Goal: Task Accomplishment & Management: Manage account settings

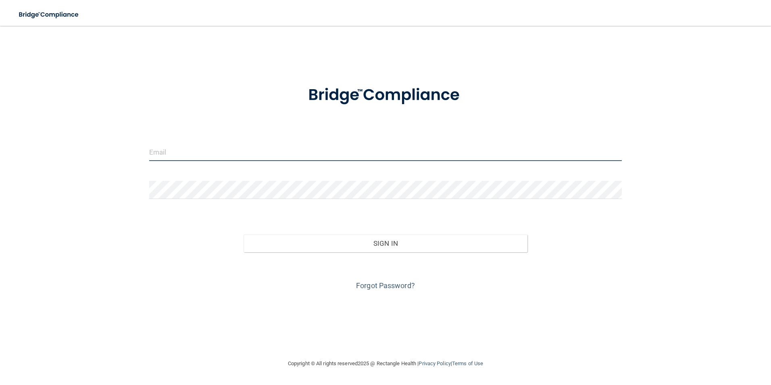
click at [198, 150] on input "email" at bounding box center [385, 152] width 473 height 18
type input "[EMAIL_ADDRESS][DOMAIN_NAME]"
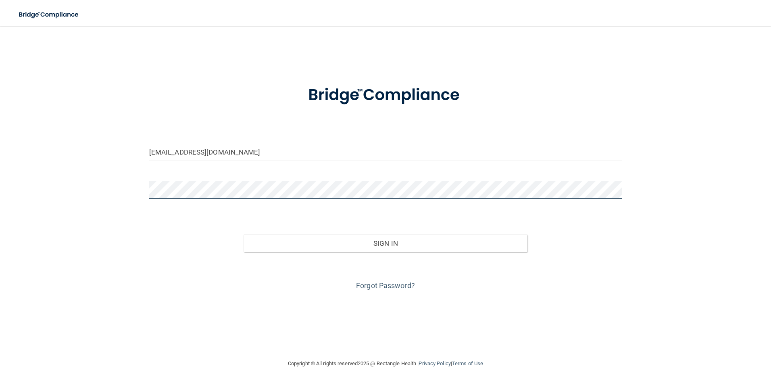
click at [244, 234] on button "Sign In" at bounding box center [386, 243] width 284 height 18
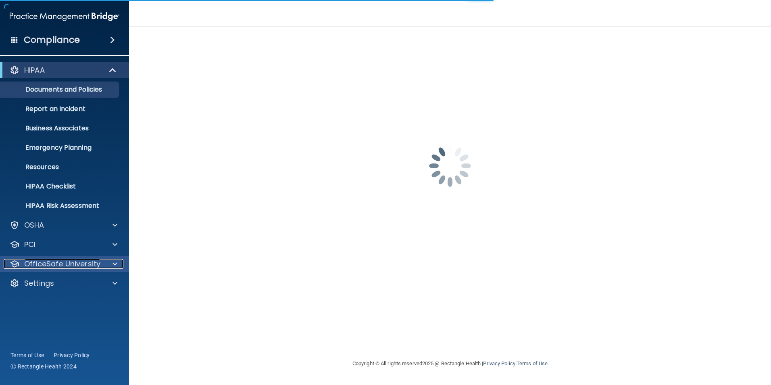
click at [58, 266] on p "OfficeSafe University" at bounding box center [62, 264] width 76 height 10
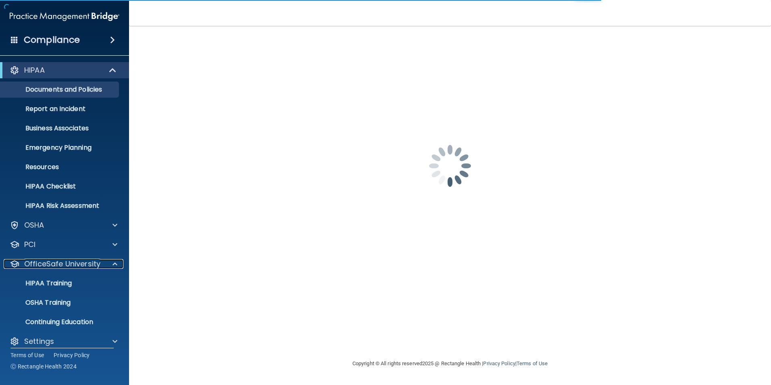
scroll to position [8, 0]
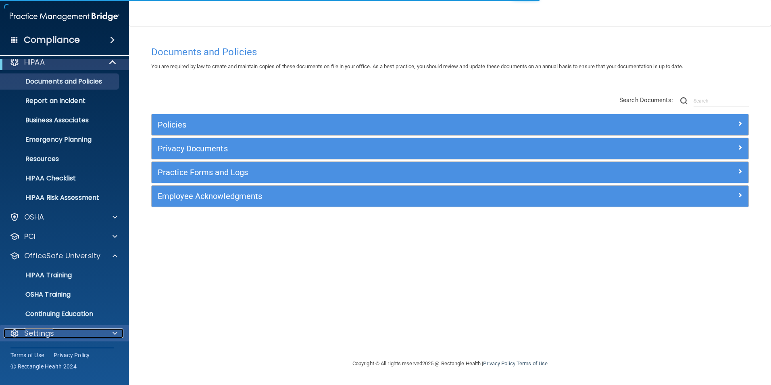
click at [38, 332] on p "Settings" at bounding box center [39, 333] width 30 height 10
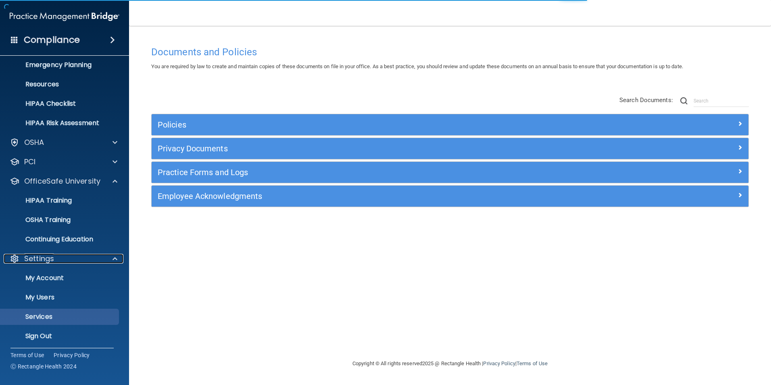
scroll to position [85, 0]
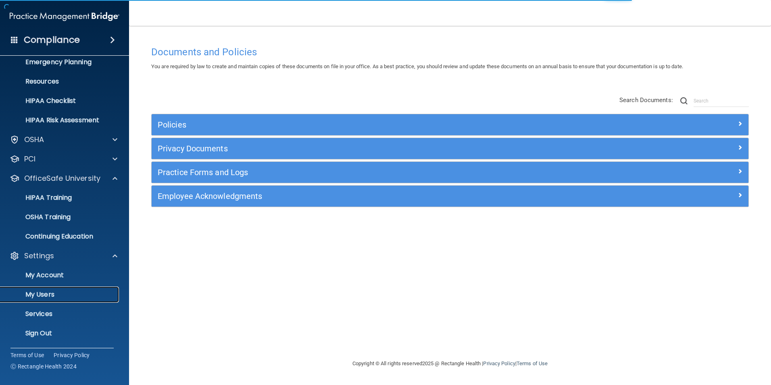
click at [45, 296] on p "My Users" at bounding box center [60, 294] width 110 height 8
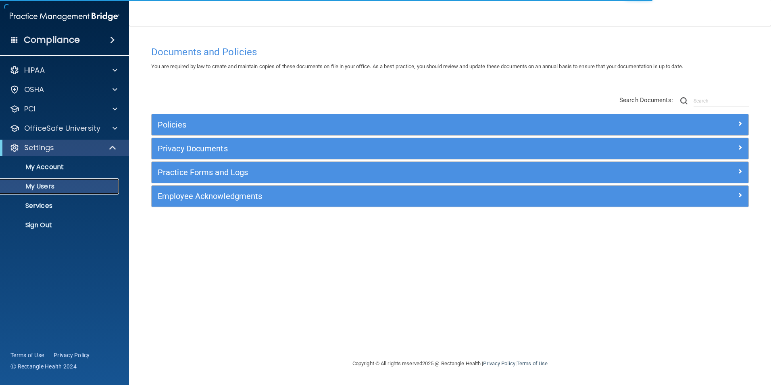
select select "20"
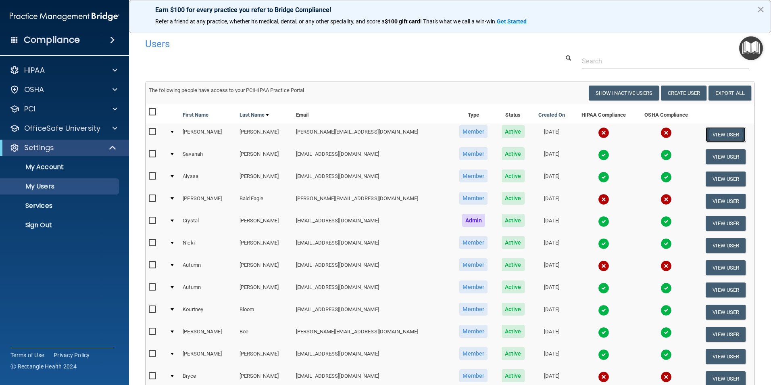
click at [707, 137] on button "View User" at bounding box center [726, 134] width 40 height 15
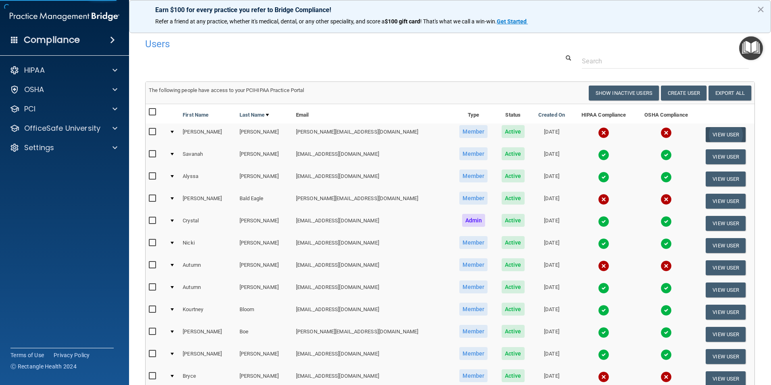
select select "practice_member"
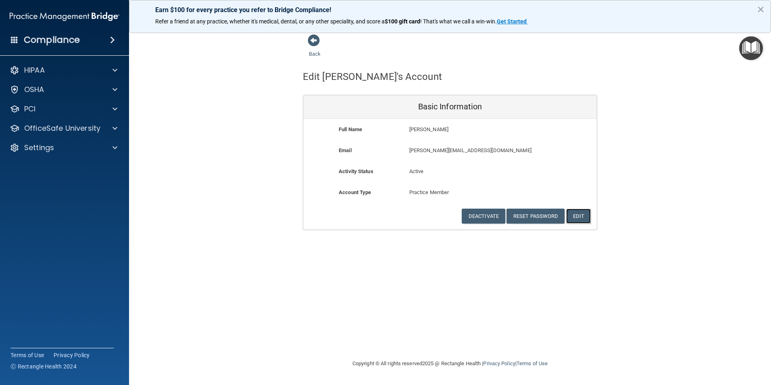
click at [574, 214] on button "Edit" at bounding box center [578, 215] width 25 height 15
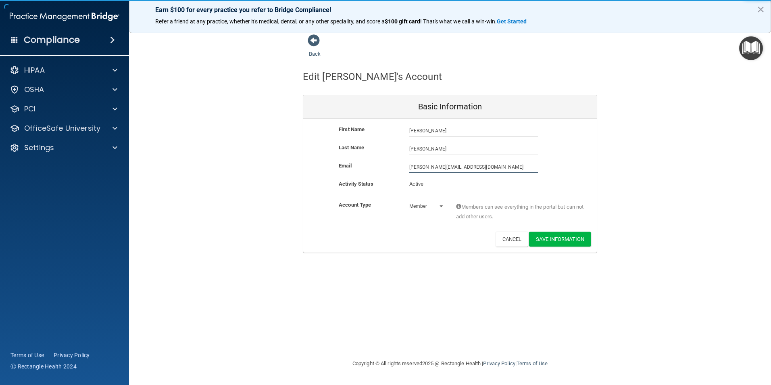
drag, startPoint x: 468, startPoint y: 166, endPoint x: 389, endPoint y: 169, distance: 79.1
click at [389, 169] on div "Email [PERSON_NAME][EMAIL_ADDRESS][DOMAIN_NAME] [PERSON_NAME][DOMAIN_NAME][EMAI…" at bounding box center [449, 167] width 293 height 12
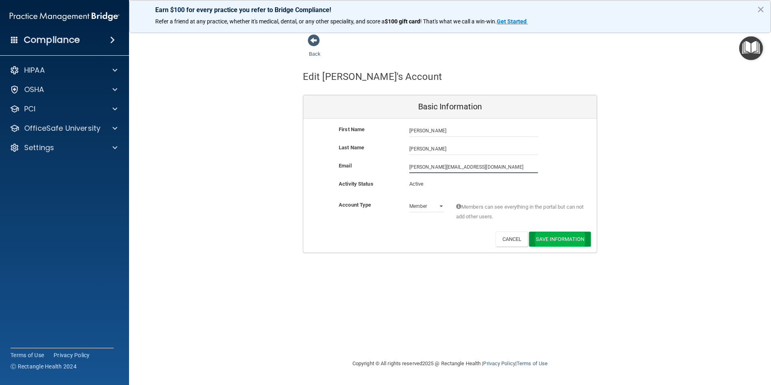
type input "[PERSON_NAME][EMAIL_ADDRESS][DOMAIN_NAME]"
click at [559, 240] on button "Save Information" at bounding box center [560, 238] width 62 height 15
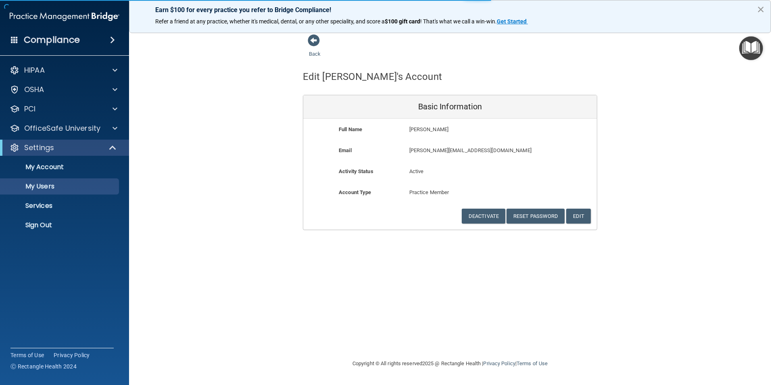
click at [760, 4] on button "×" at bounding box center [761, 9] width 8 height 13
select select "20"
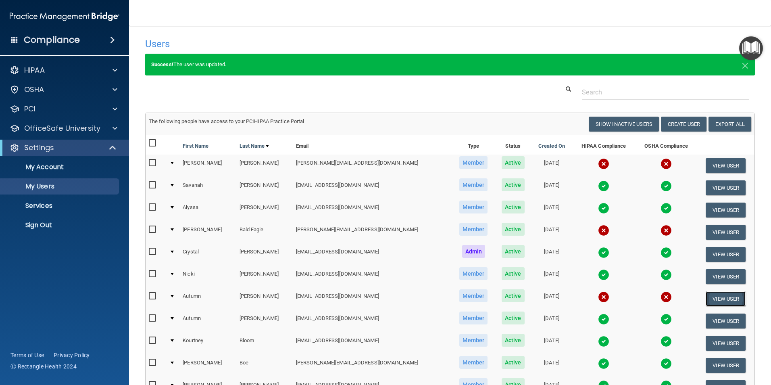
click at [706, 296] on button "View User" at bounding box center [726, 298] width 40 height 15
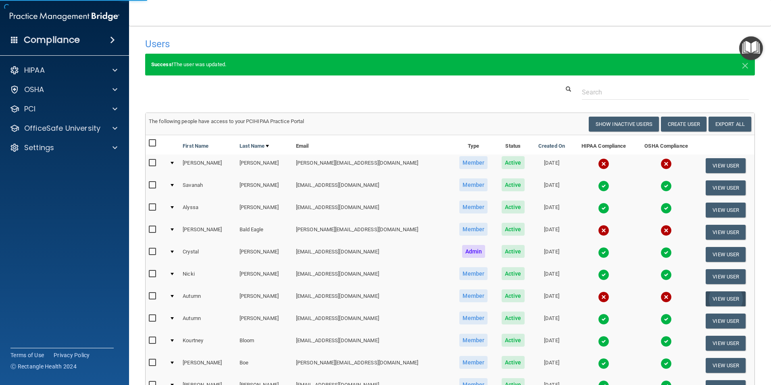
select select "practice_member"
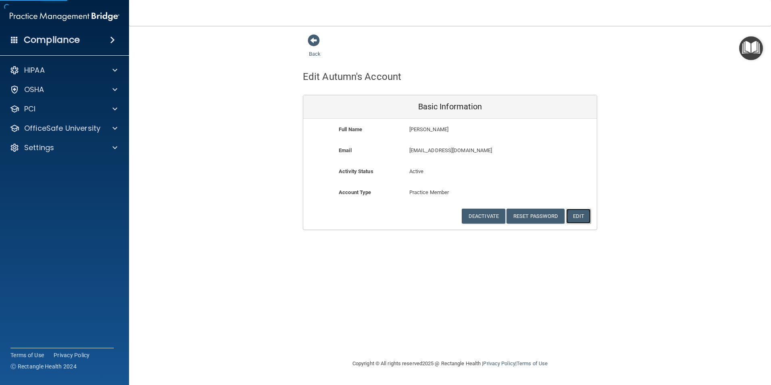
click at [585, 217] on button "Edit" at bounding box center [578, 215] width 25 height 15
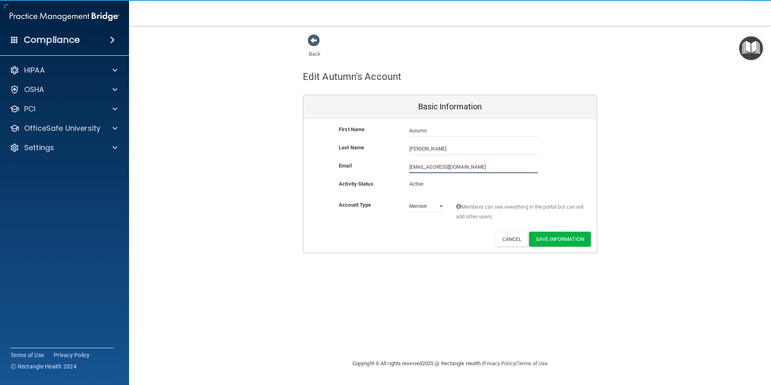
drag, startPoint x: 466, startPoint y: 168, endPoint x: 352, endPoint y: 167, distance: 114.1
click at [352, 167] on div "Email [EMAIL_ADDRESS][DOMAIN_NAME] [EMAIL_ADDRESS][DOMAIN_NAME]" at bounding box center [449, 167] width 293 height 12
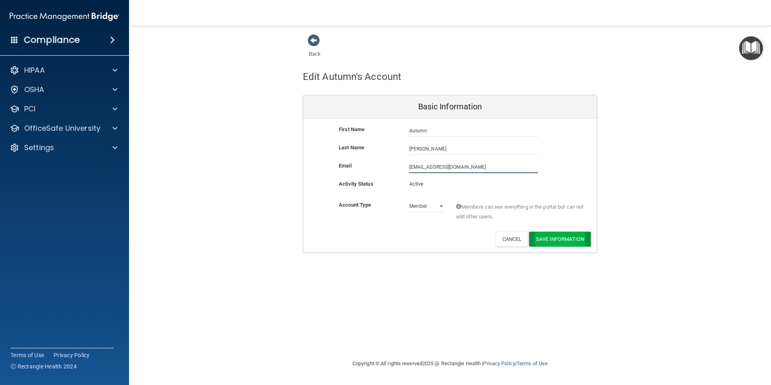
type input "[EMAIL_ADDRESS][DOMAIN_NAME]"
click at [579, 237] on button "Save Information" at bounding box center [560, 238] width 62 height 15
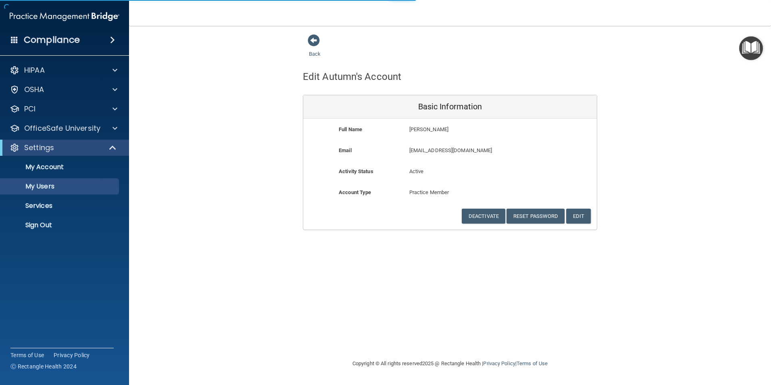
select select "20"
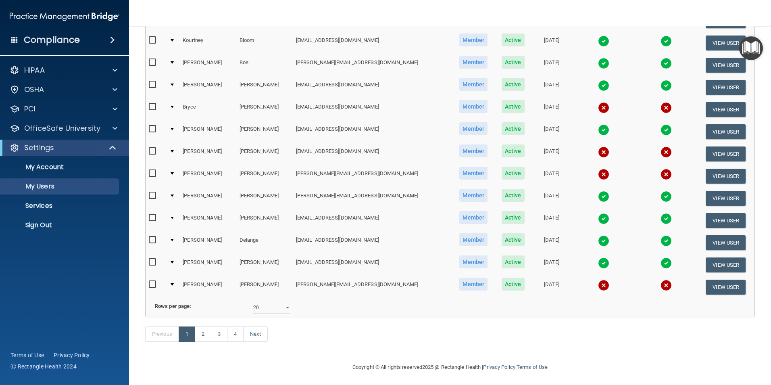
scroll to position [314, 0]
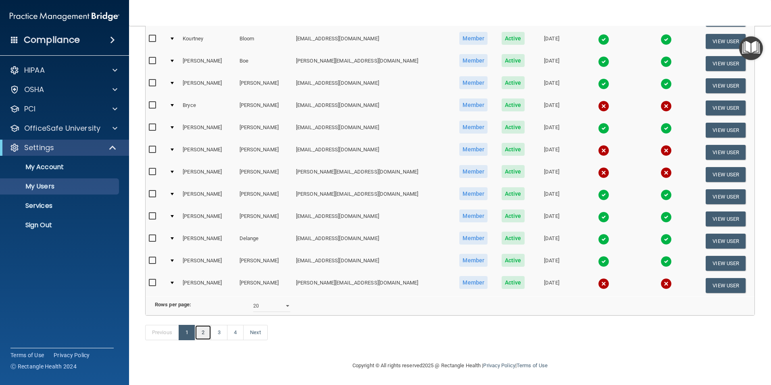
click at [204, 332] on link "2" at bounding box center [203, 332] width 17 height 15
select select "20"
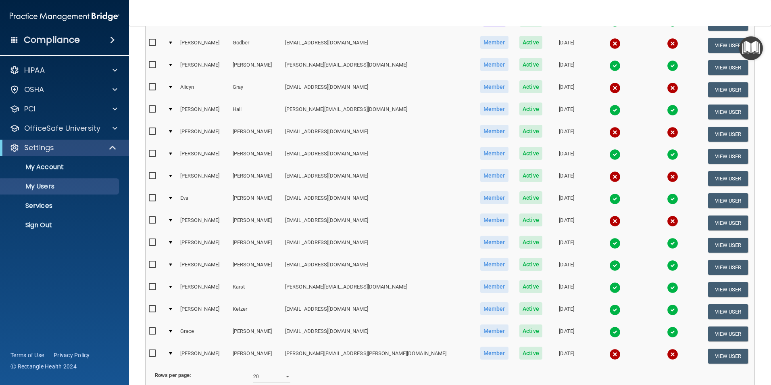
scroll to position [202, 0]
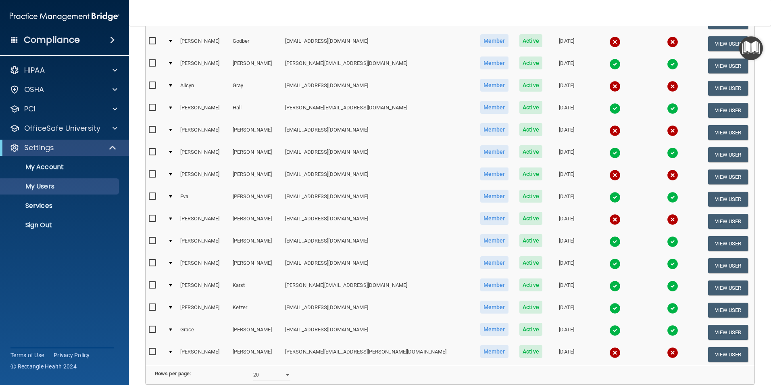
click at [152, 220] on input "checkbox" at bounding box center [153, 218] width 9 height 6
checkbox input "true"
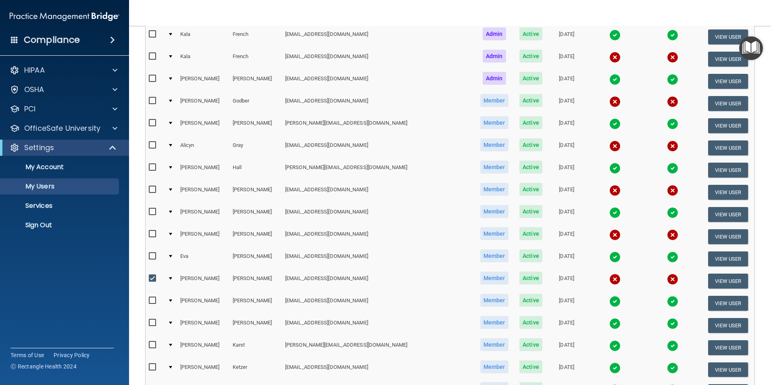
scroll to position [122, 0]
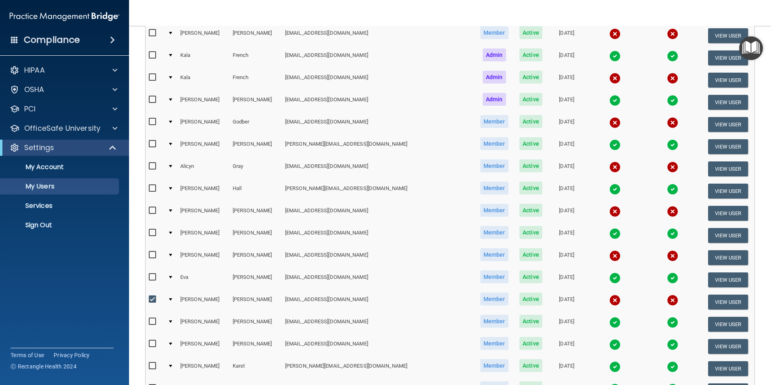
click at [152, 254] on input "checkbox" at bounding box center [153, 255] width 9 height 6
checkbox input "true"
click at [152, 212] on input "checkbox" at bounding box center [153, 210] width 9 height 6
checkbox input "true"
click at [151, 164] on input "checkbox" at bounding box center [153, 166] width 9 height 6
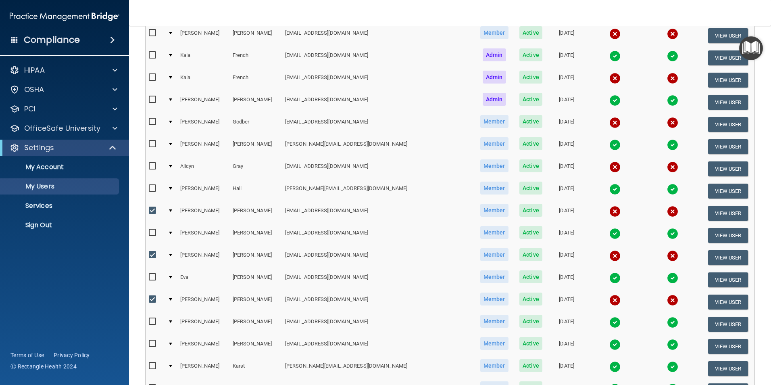
checkbox input "true"
click at [151, 121] on input "checkbox" at bounding box center [153, 122] width 9 height 6
checkbox input "true"
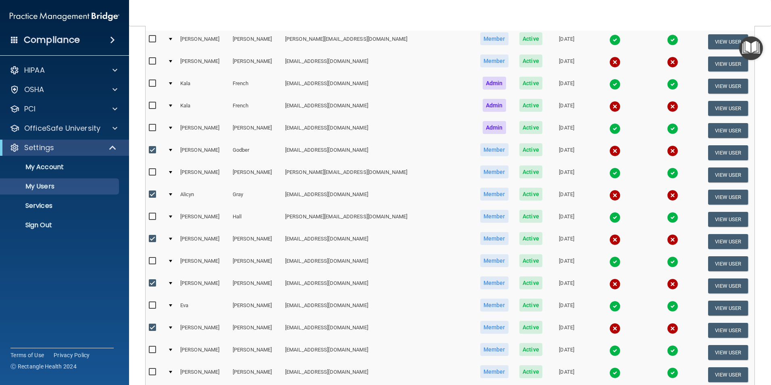
scroll to position [1, 0]
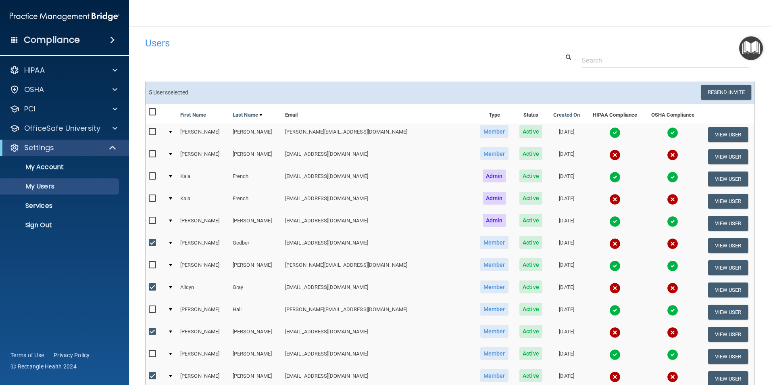
click at [152, 197] on input "checkbox" at bounding box center [153, 198] width 9 height 6
checkbox input "true"
click at [152, 153] on input "checkbox" at bounding box center [153, 154] width 9 height 6
checkbox input "true"
click at [705, 88] on button "Resend Invite" at bounding box center [726, 92] width 50 height 15
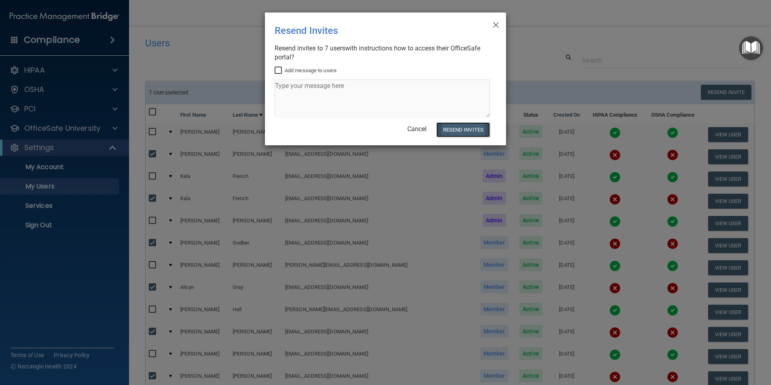
click at [465, 127] on button "Resend Invites" at bounding box center [463, 129] width 54 height 15
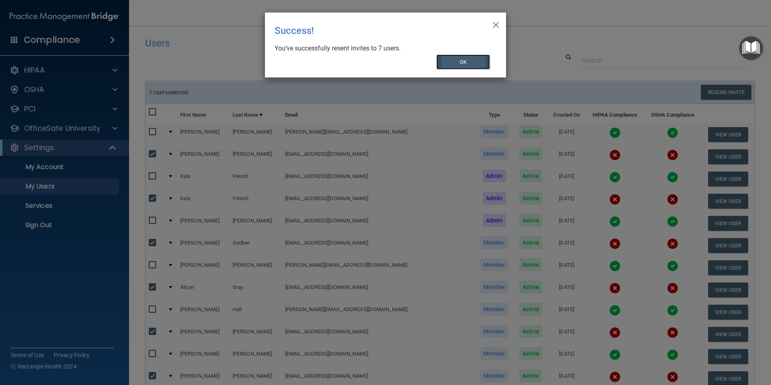
click at [466, 65] on button "OK" at bounding box center [463, 61] width 54 height 15
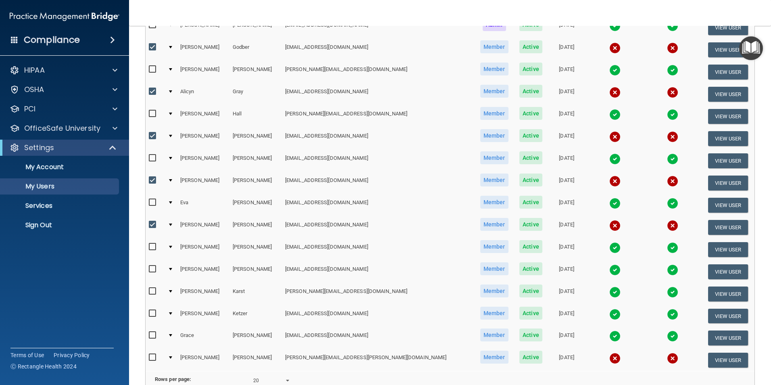
scroll to position [283, 0]
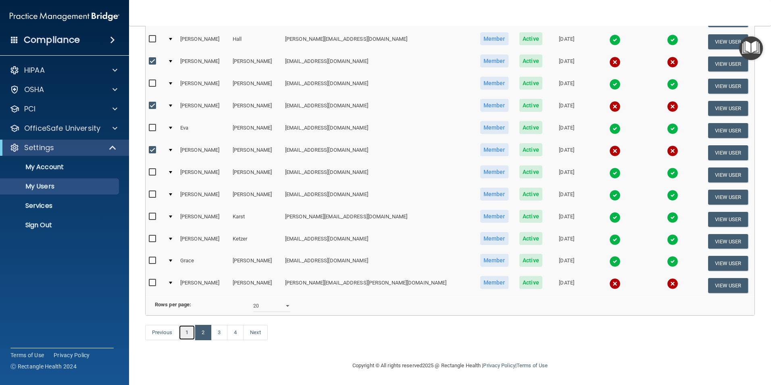
click at [185, 332] on link "1" at bounding box center [187, 332] width 17 height 15
select select "20"
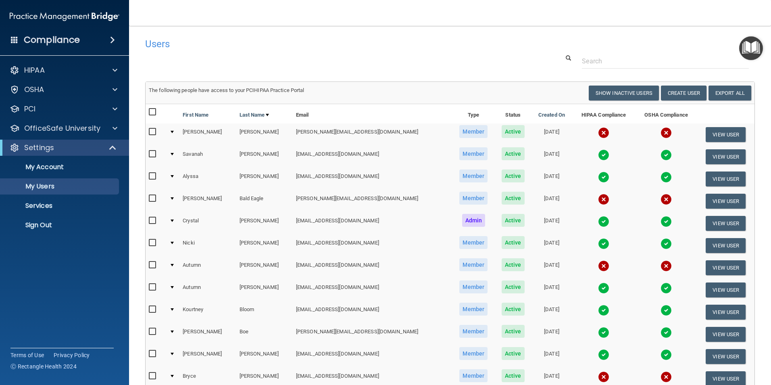
click at [150, 130] on input "checkbox" at bounding box center [153, 132] width 9 height 6
checkbox input "true"
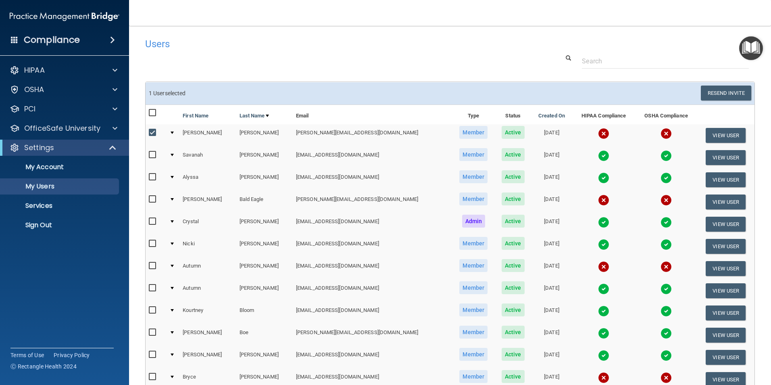
click at [150, 197] on input "checkbox" at bounding box center [153, 199] width 9 height 6
checkbox input "true"
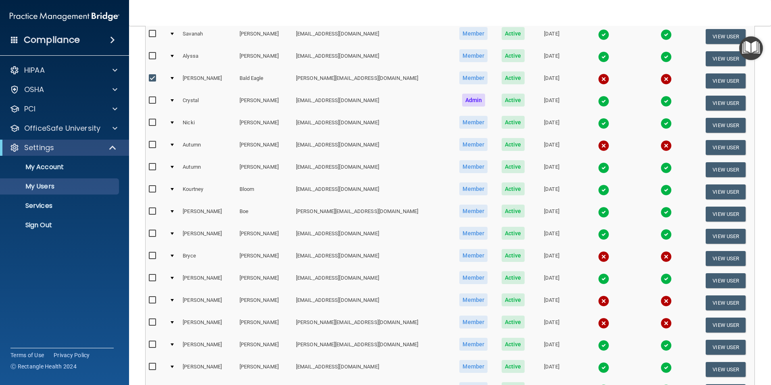
scroll to position [161, 0]
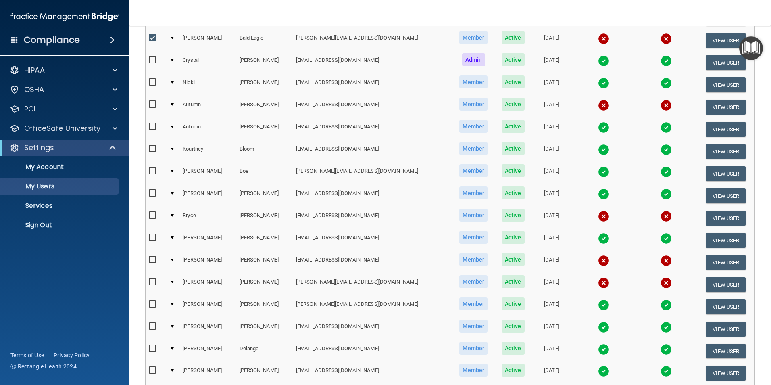
click at [152, 104] on input "checkbox" at bounding box center [153, 104] width 9 height 6
checkbox input "true"
click at [150, 216] on input "checkbox" at bounding box center [153, 215] width 9 height 6
checkbox input "true"
click at [152, 281] on input "checkbox" at bounding box center [153, 282] width 9 height 6
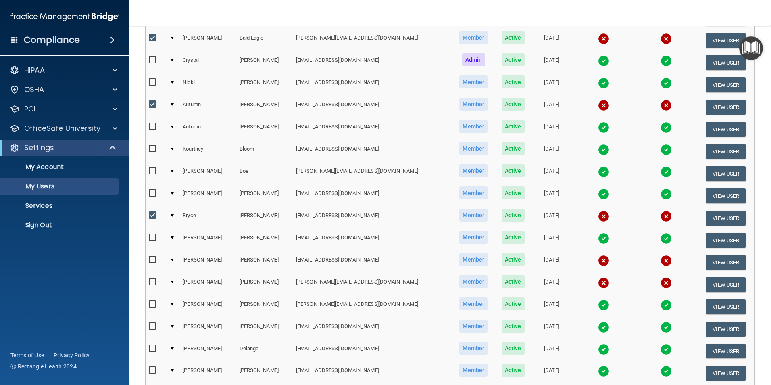
checkbox input "true"
click at [150, 260] on input "checkbox" at bounding box center [153, 259] width 9 height 6
checkbox input "true"
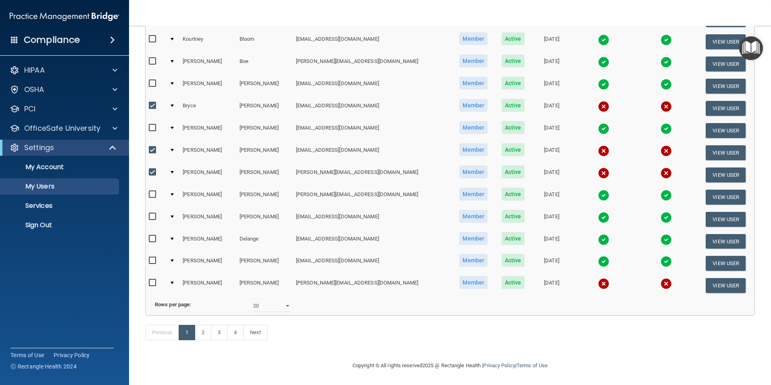
scroll to position [283, 0]
click at [153, 279] on input "checkbox" at bounding box center [153, 282] width 9 height 6
checkbox input "true"
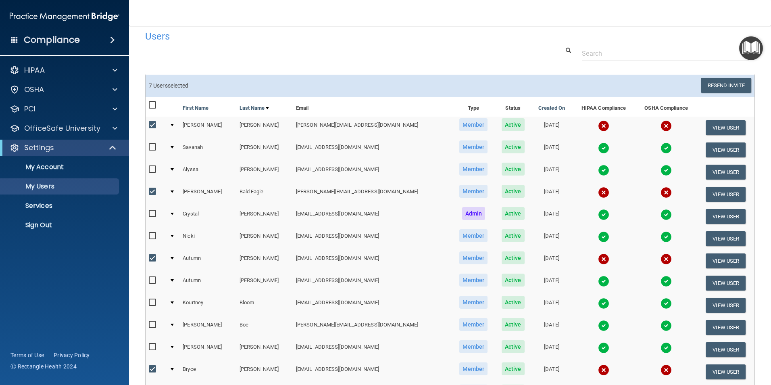
scroll to position [0, 0]
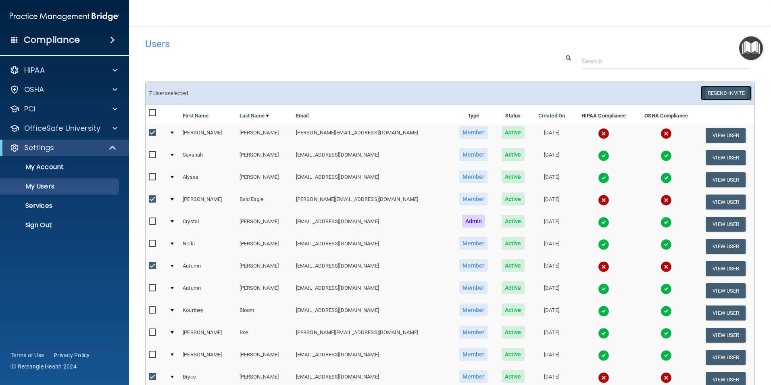
click at [705, 91] on button "Resend Invite" at bounding box center [726, 92] width 50 height 15
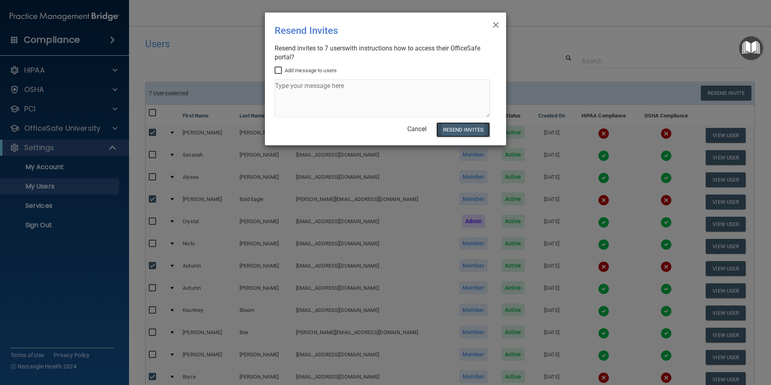
click at [460, 132] on button "Resend Invites" at bounding box center [463, 129] width 54 height 15
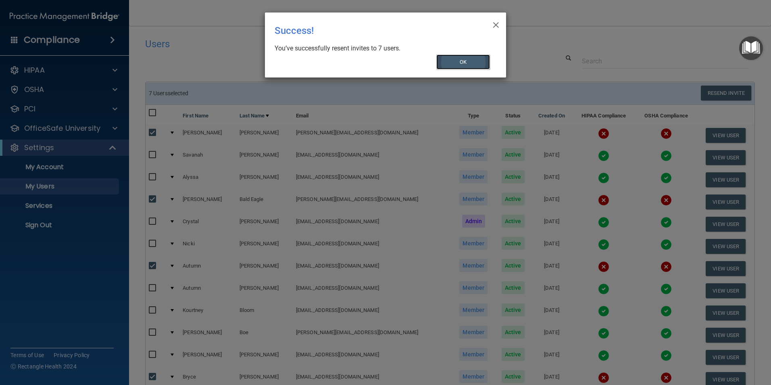
click at [479, 59] on button "OK" at bounding box center [463, 61] width 54 height 15
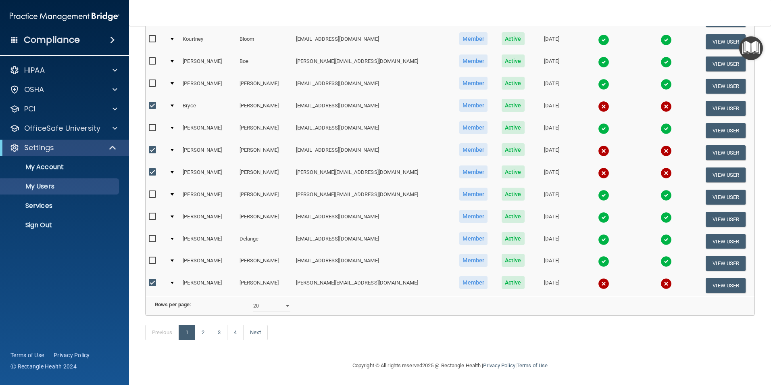
scroll to position [283, 0]
click at [223, 330] on link "3" at bounding box center [219, 332] width 17 height 15
select select "20"
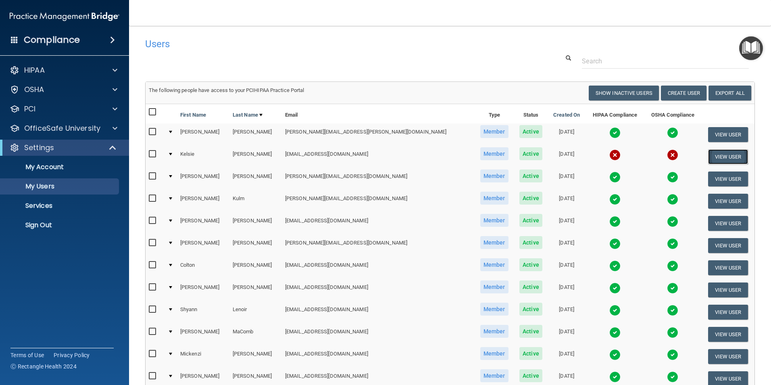
click at [709, 153] on button "View User" at bounding box center [728, 156] width 40 height 15
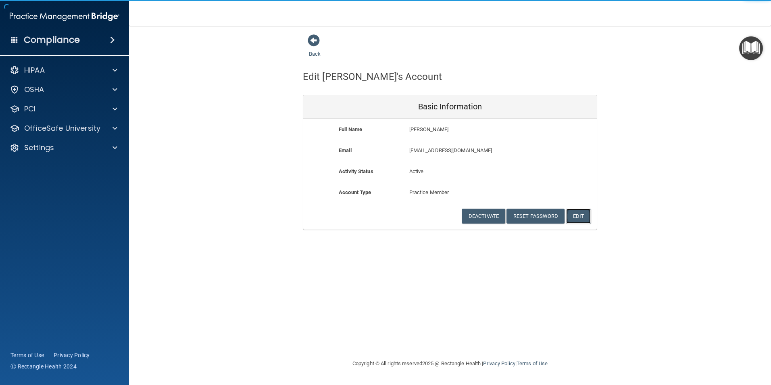
click at [584, 217] on button "Edit" at bounding box center [578, 215] width 25 height 15
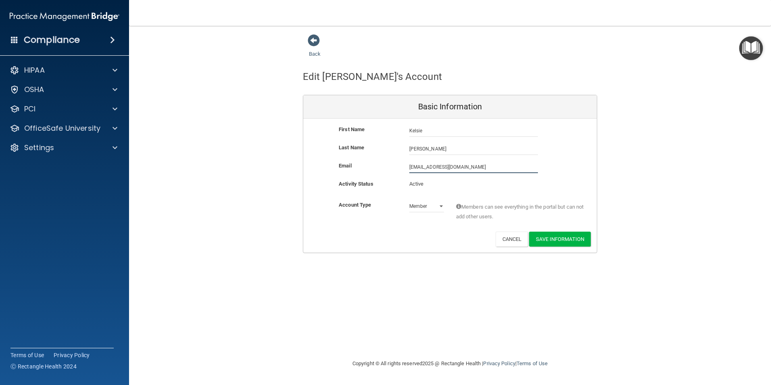
drag, startPoint x: 484, startPoint y: 165, endPoint x: 422, endPoint y: 164, distance: 62.1
click at [422, 164] on input "[EMAIL_ADDRESS][DOMAIN_NAME]" at bounding box center [473, 167] width 129 height 12
type input "[EMAIL_ADDRESS][DOMAIN_NAME]"
click at [564, 241] on button "Save Information" at bounding box center [560, 238] width 62 height 15
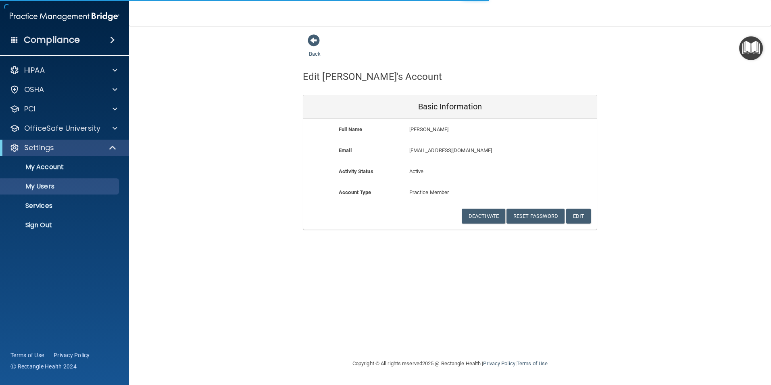
select select "20"
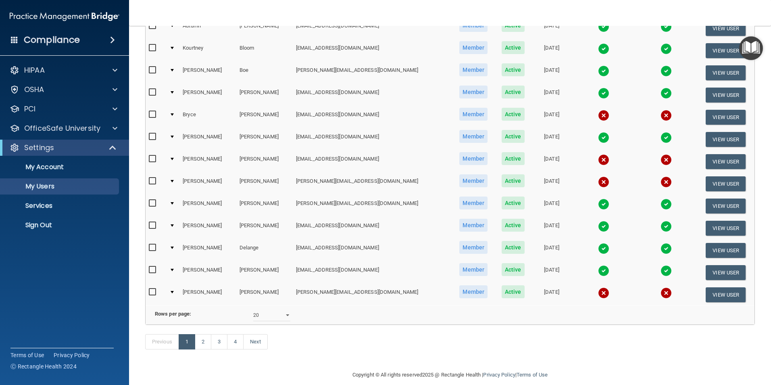
scroll to position [273, 0]
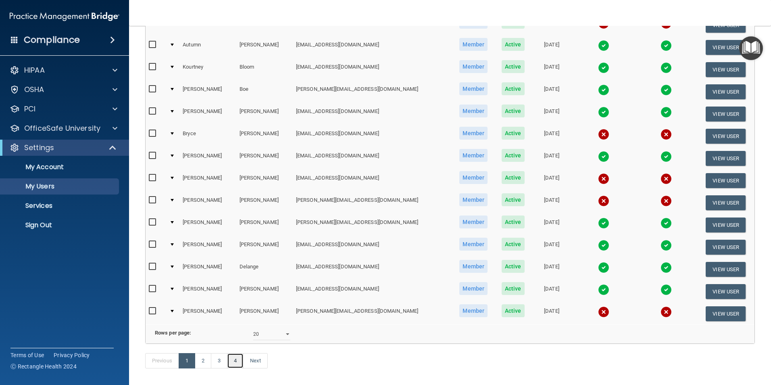
click at [230, 368] on link "4" at bounding box center [235, 360] width 17 height 15
select select "20"
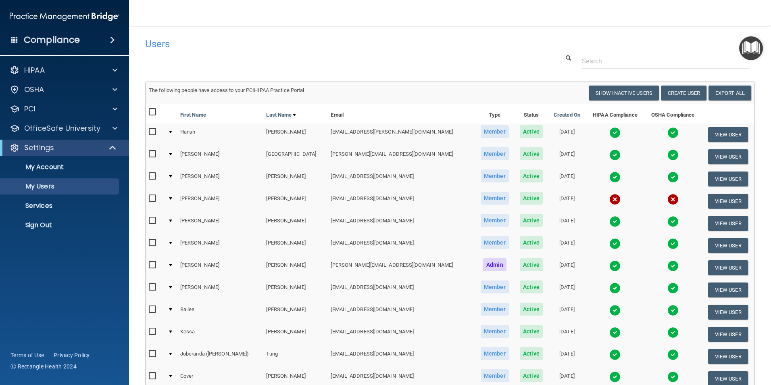
click at [151, 198] on input "checkbox" at bounding box center [153, 198] width 9 height 6
checkbox input "true"
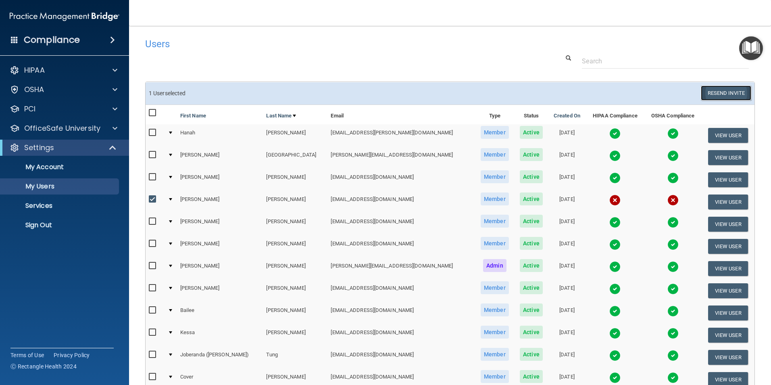
click at [706, 90] on button "Resend Invite" at bounding box center [726, 92] width 50 height 15
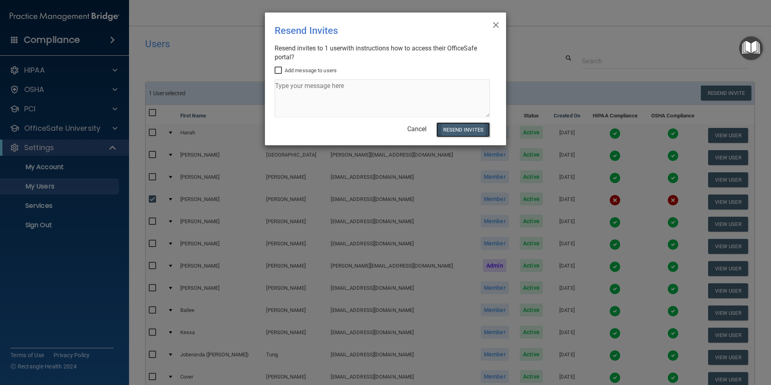
click at [473, 129] on button "Resend Invites" at bounding box center [463, 129] width 54 height 15
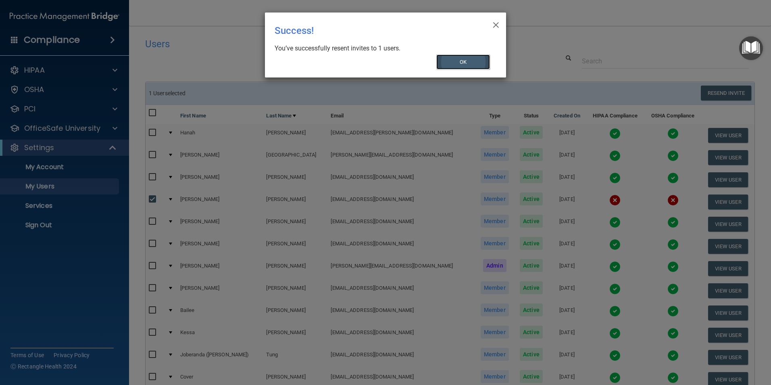
click at [457, 65] on button "OK" at bounding box center [463, 61] width 54 height 15
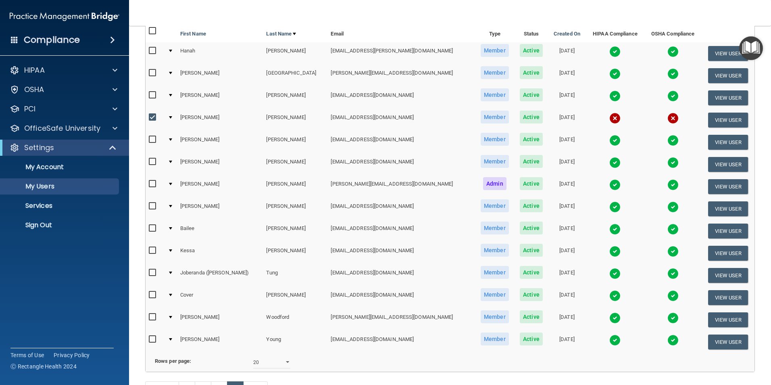
scroll to position [150, 0]
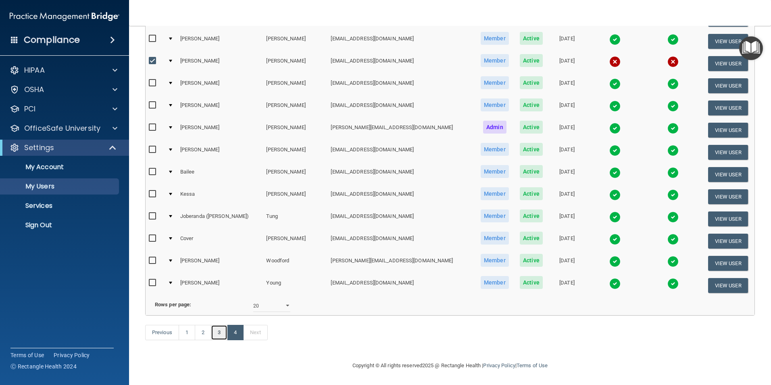
click at [223, 333] on link "3" at bounding box center [219, 332] width 17 height 15
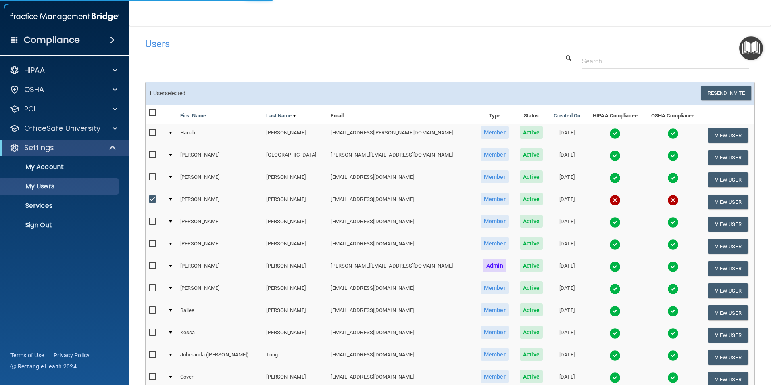
select select "20"
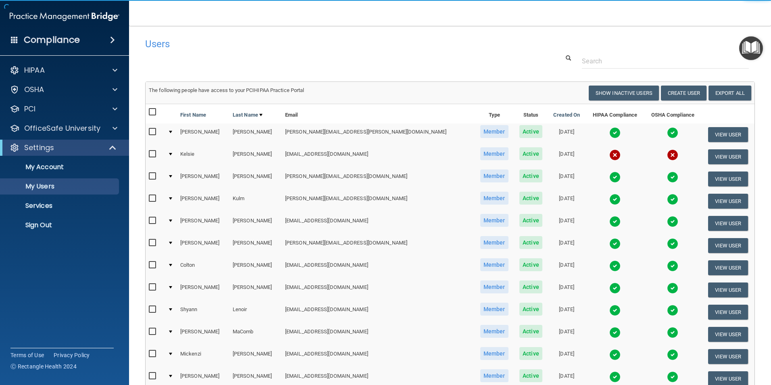
scroll to position [282, 0]
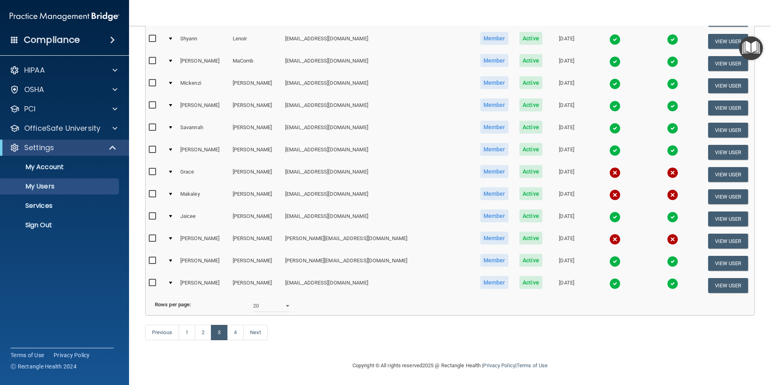
click at [150, 235] on input "checkbox" at bounding box center [153, 238] width 9 height 6
checkbox input "true"
click at [152, 169] on input "checkbox" at bounding box center [153, 172] width 9 height 6
checkbox input "true"
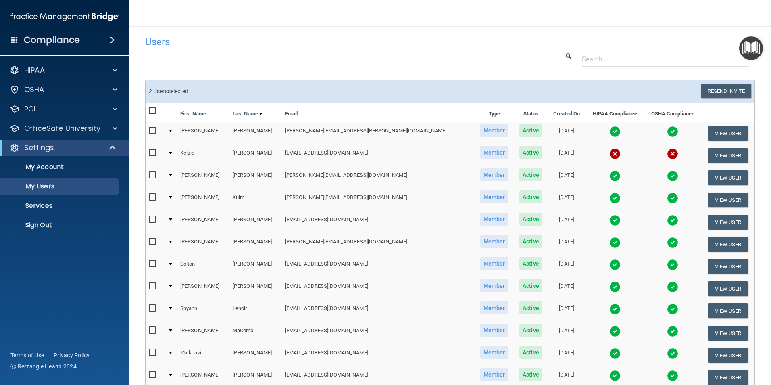
scroll to position [1, 0]
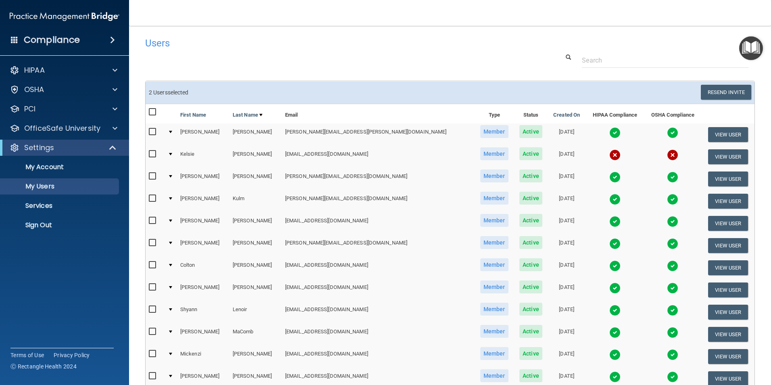
click at [152, 152] on input "checkbox" at bounding box center [153, 154] width 9 height 6
checkbox input "true"
click at [720, 92] on button "Resend Invite" at bounding box center [726, 92] width 50 height 15
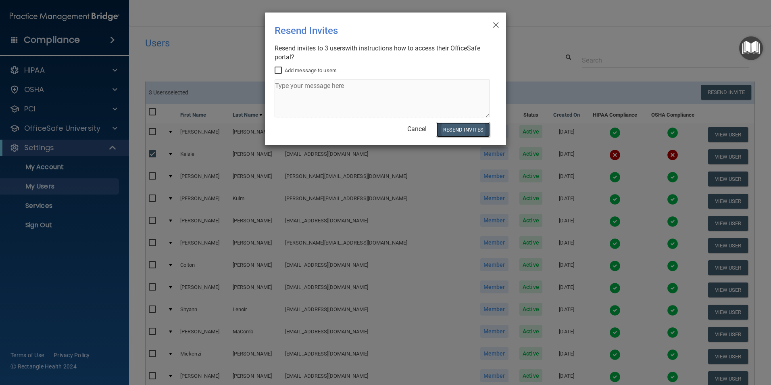
click at [475, 127] on button "Resend Invites" at bounding box center [463, 129] width 54 height 15
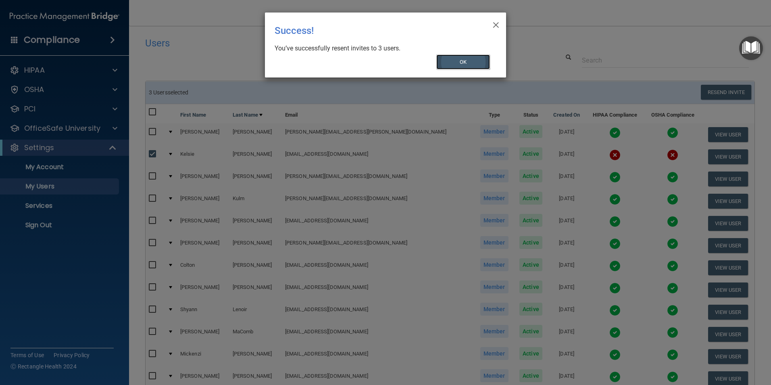
click at [475, 62] on button "OK" at bounding box center [463, 61] width 54 height 15
